Goal: Information Seeking & Learning: Learn about a topic

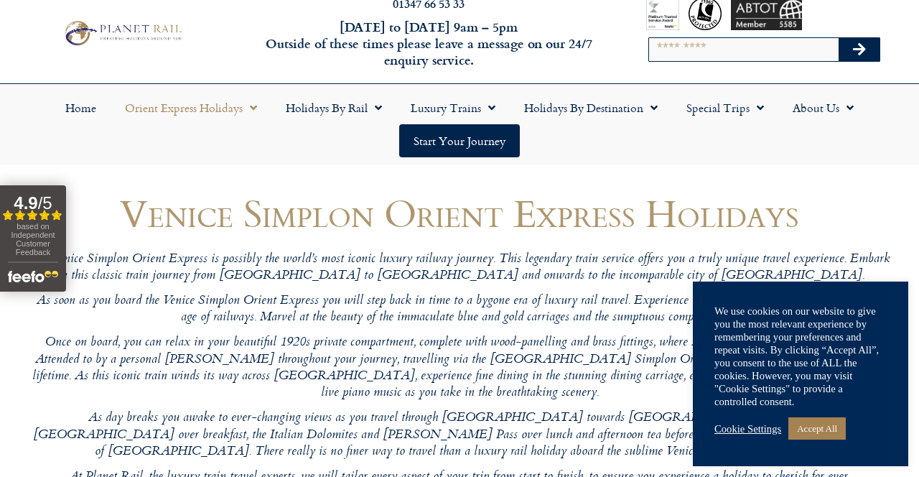
scroll to position [29, 0]
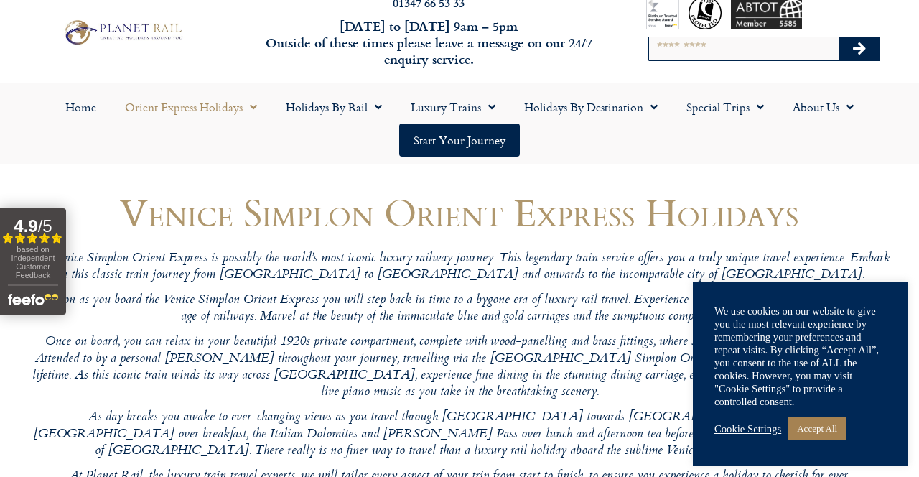
click at [171, 110] on link "Orient Express Holidays" at bounding box center [191, 106] width 161 height 33
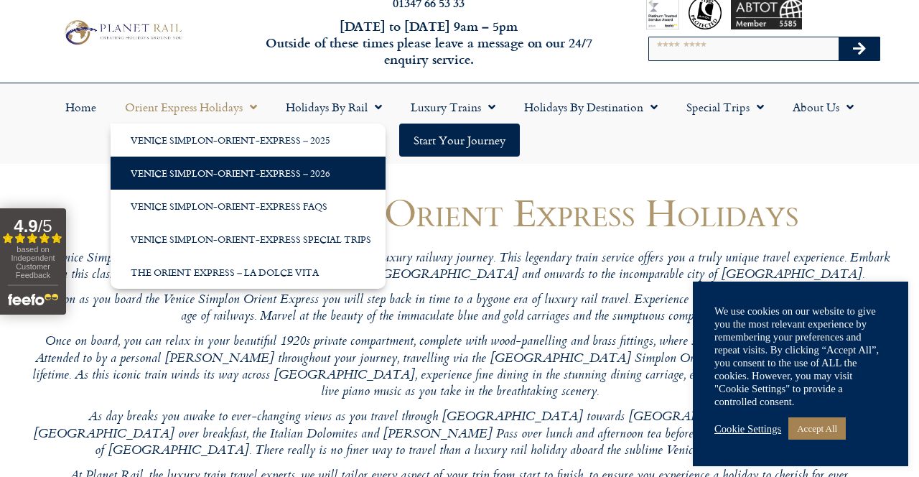
click at [307, 169] on link "Venice Simplon-Orient-Express – 2026" at bounding box center [248, 172] width 275 height 33
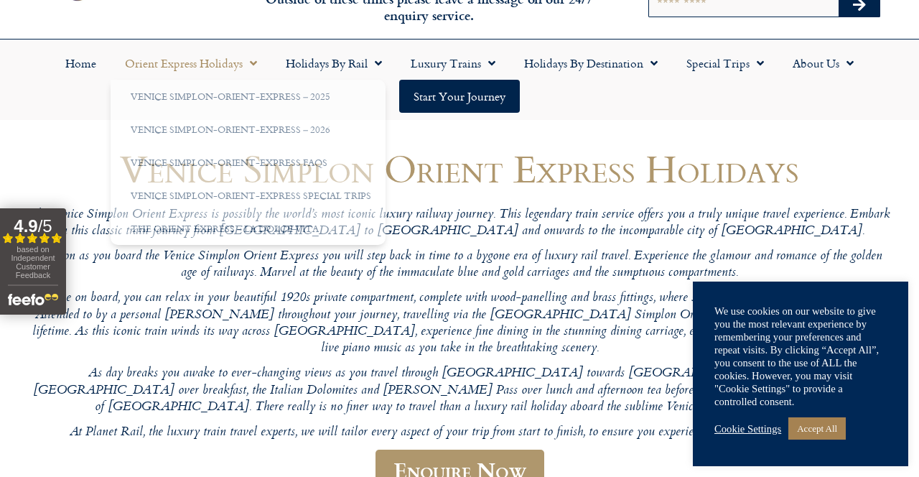
scroll to position [75, 0]
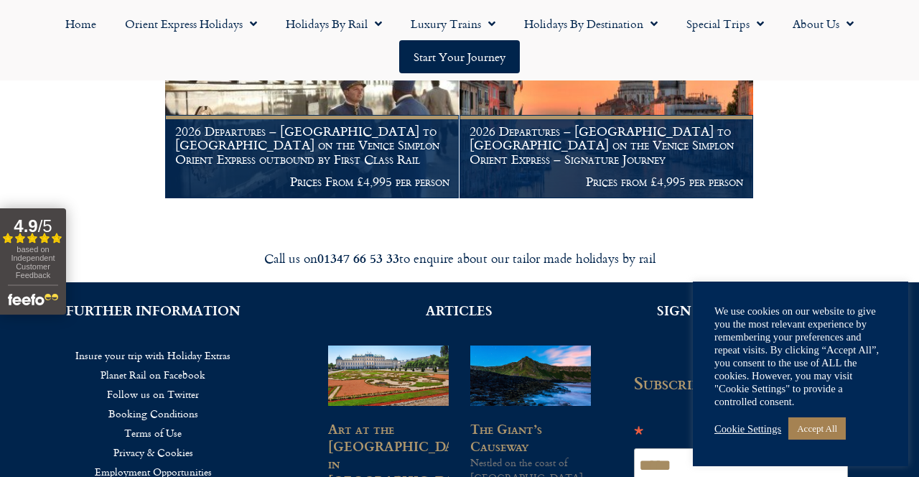
scroll to position [389, 0]
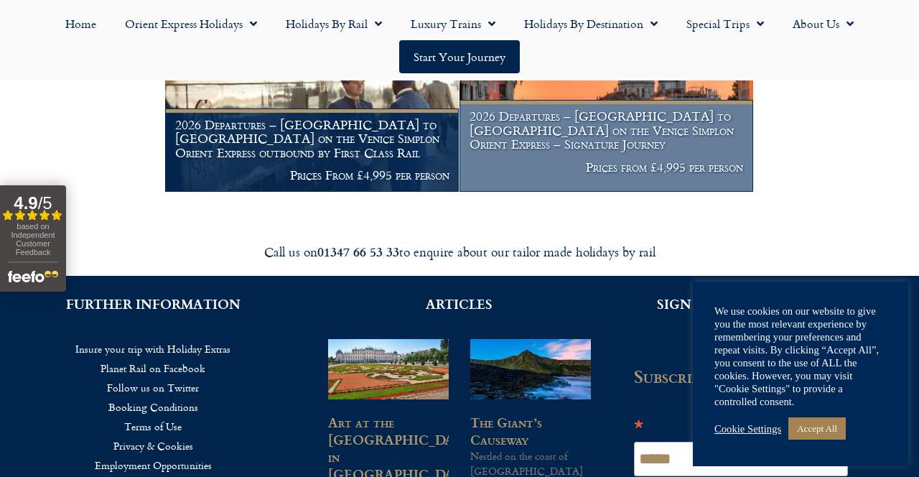
click at [592, 149] on h1 "2026 Departures – London to Venice on the Venice Simplon Orient Express – Signa…" at bounding box center [606, 130] width 274 height 42
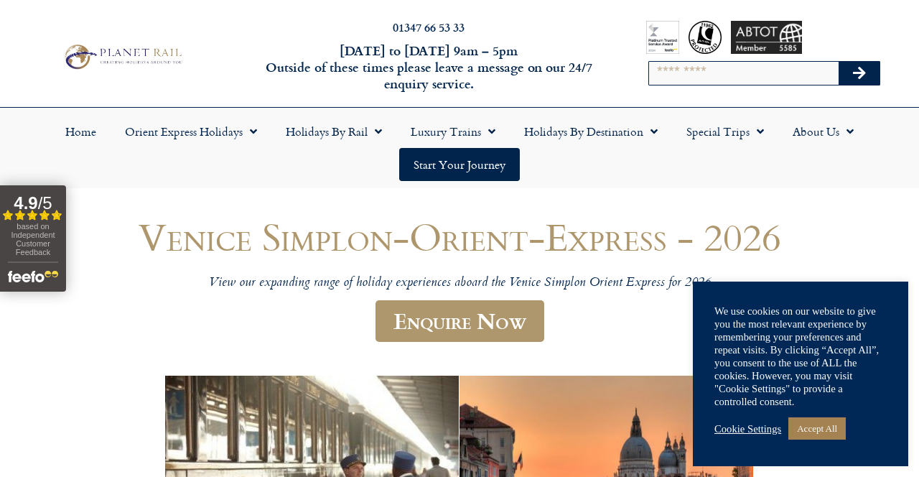
scroll to position [0, 0]
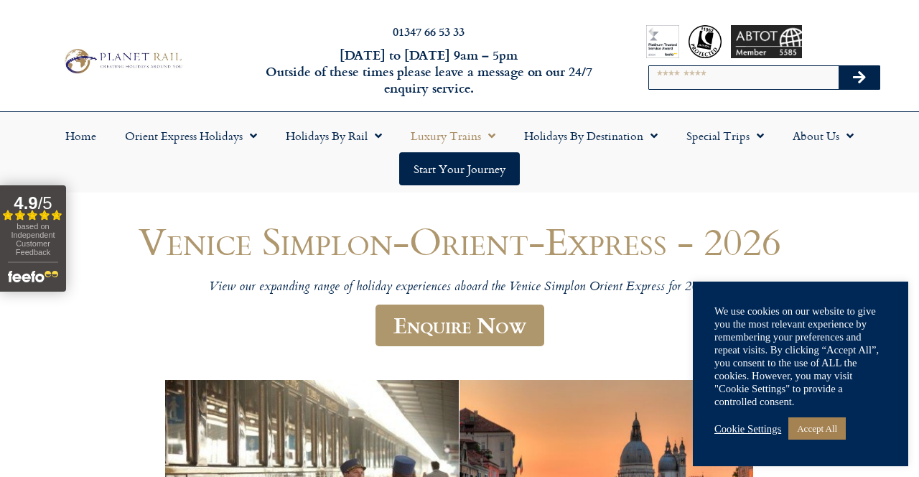
click at [440, 138] on link "Luxury Trains" at bounding box center [452, 135] width 113 height 33
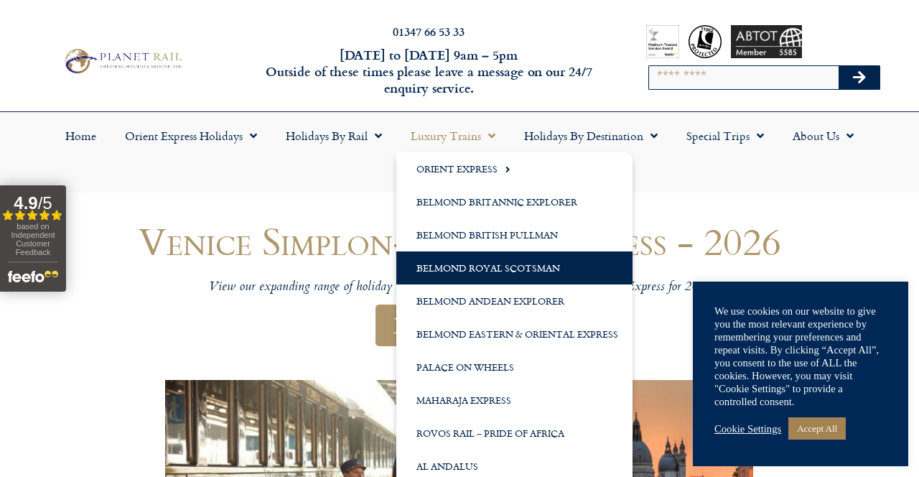
click at [459, 269] on link "Belmond Royal Scotsman" at bounding box center [514, 267] width 236 height 33
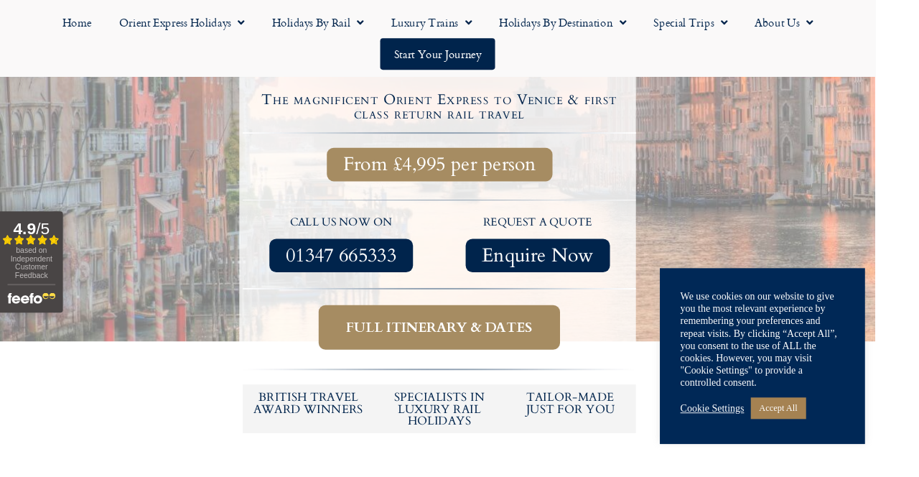
scroll to position [579, 0]
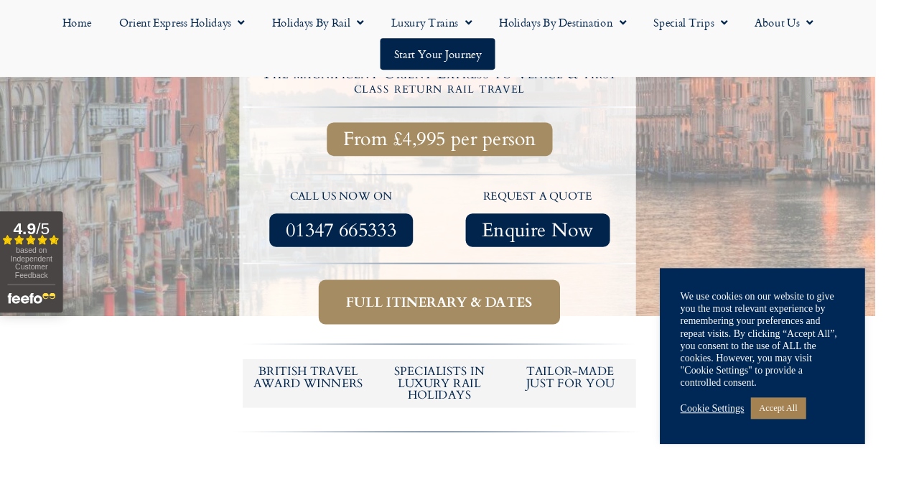
click at [449, 308] on span "Full itinerary & dates" at bounding box center [461, 317] width 196 height 18
click at [599, 384] on h5 "tailor-made just for you" at bounding box center [598, 396] width 123 height 24
click at [469, 308] on span "Full itinerary & dates" at bounding box center [461, 317] width 196 height 18
click at [846, 439] on link "Accept All" at bounding box center [816, 428] width 57 height 22
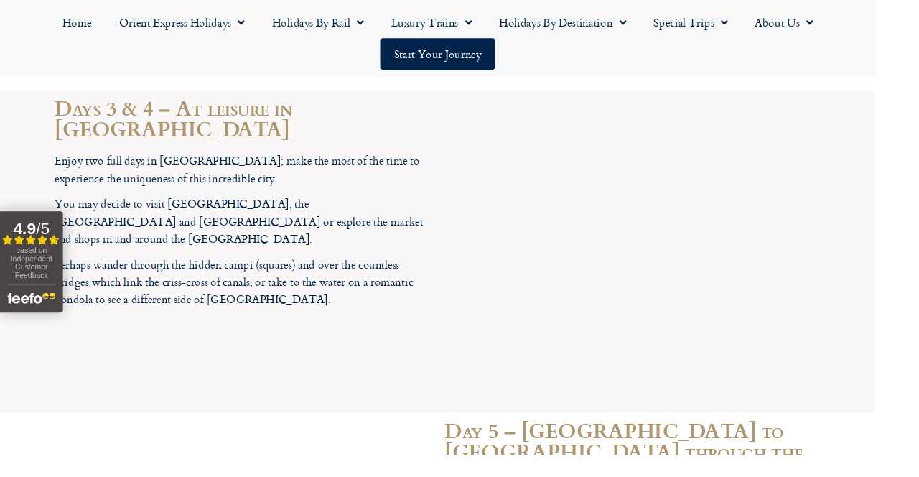
scroll to position [3489, 0]
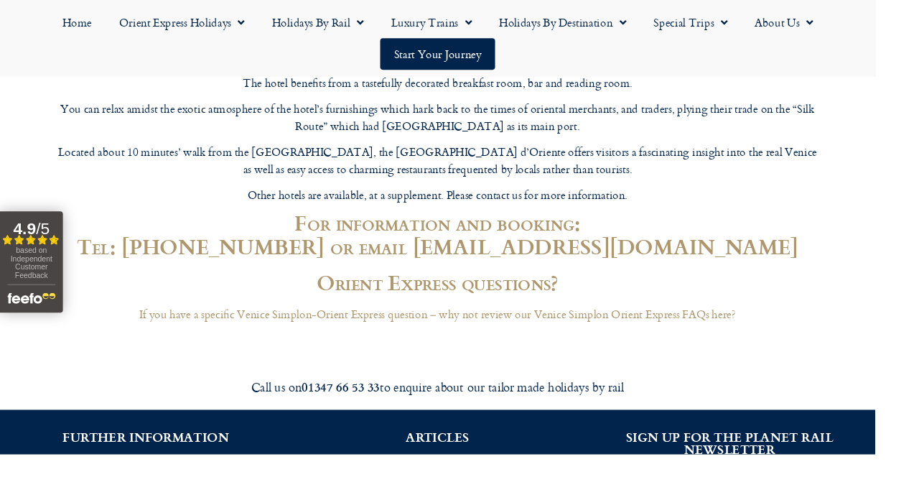
scroll to position [5222, 0]
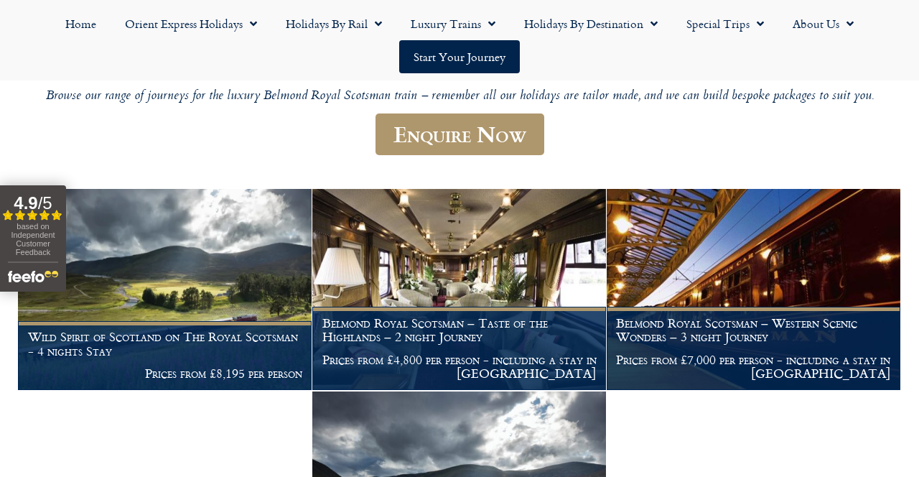
scroll to position [192, 0]
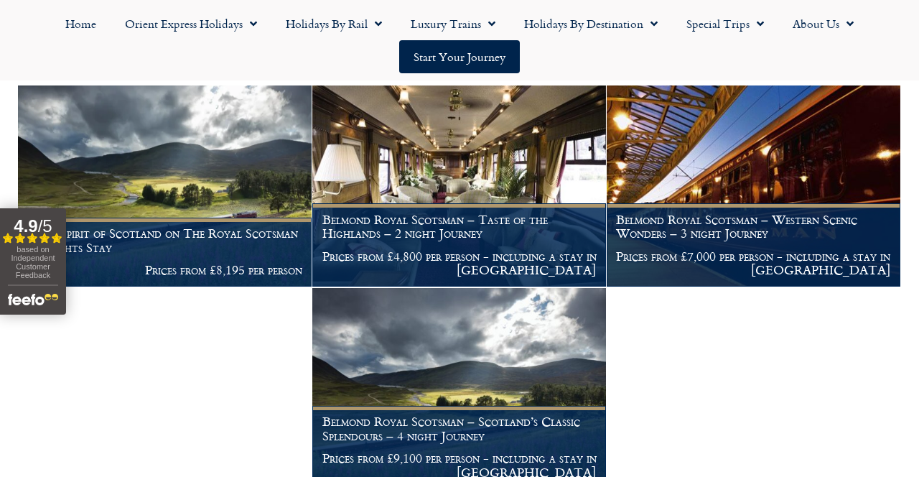
click at [777, 471] on div "Belmond Royal Scotsman Browse our range of journeys for the luxury Belmond Roya…" at bounding box center [459, 207] width 883 height 564
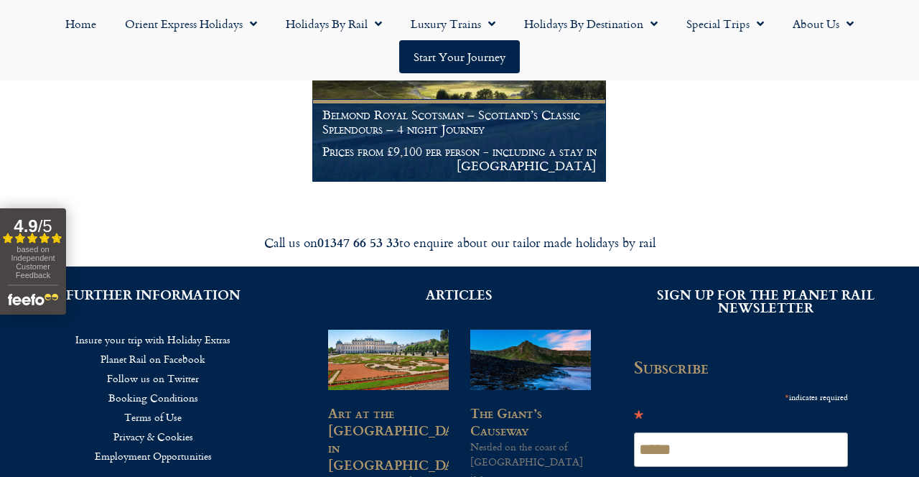
scroll to position [605, 0]
